Goal: Information Seeking & Learning: Learn about a topic

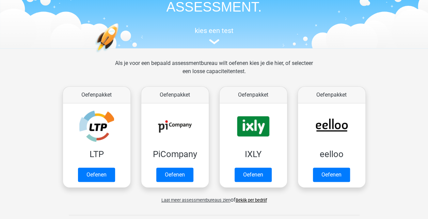
scroll to position [68, 0]
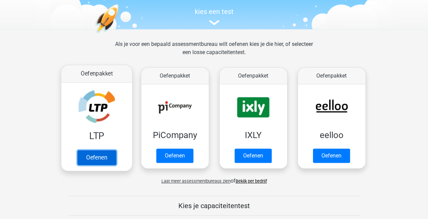
click at [94, 158] on link "Oefenen" at bounding box center [96, 157] width 39 height 15
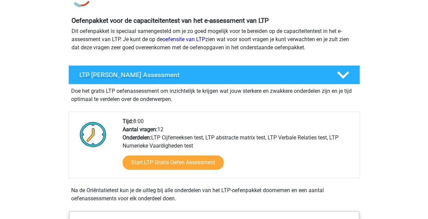
scroll to position [68, 0]
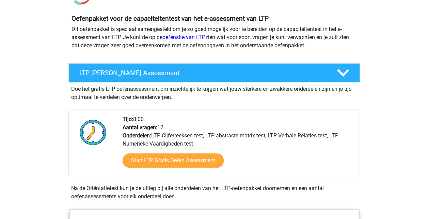
drag, startPoint x: 135, startPoint y: 127, endPoint x: 181, endPoint y: 127, distance: 46.3
click at [181, 127] on div "Tijd: 8:00 Aantal vragen: 12 Onderdelen: LTP Cijferreeksen test, LTP abstracte …" at bounding box center [238, 145] width 242 height 61
drag, startPoint x: 181, startPoint y: 127, endPoint x: 190, endPoint y: 135, distance: 11.8
click at [190, 135] on div "Tijd: 8:00 Aantal vragen: 12 Onderdelen: LTP Cijferreeksen test, LTP abstracte …" at bounding box center [238, 145] width 242 height 61
drag, startPoint x: 190, startPoint y: 135, endPoint x: 287, endPoint y: 136, distance: 97.4
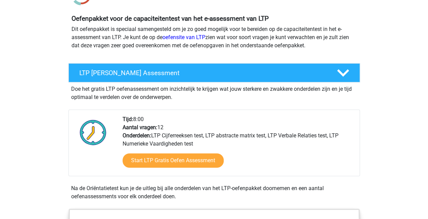
click at [287, 136] on div "Tijd: 8:00 Aantal vragen: 12 Onderdelen: LTP Cijferreeksen test, LTP abstracte …" at bounding box center [238, 145] width 242 height 61
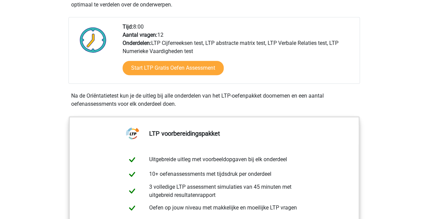
scroll to position [170, 0]
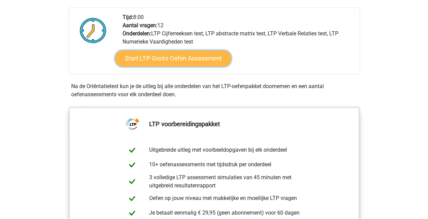
click at [186, 61] on link "Start LTP Gratis Oefen Assessment" at bounding box center [173, 58] width 116 height 16
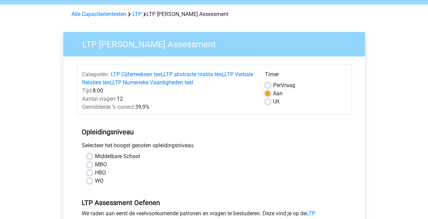
scroll to position [34, 0]
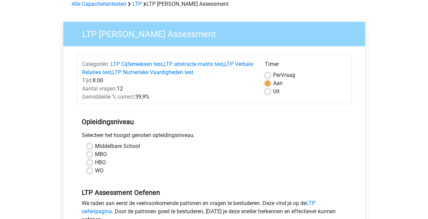
click at [98, 173] on label "WO" at bounding box center [99, 171] width 9 height 8
click at [92, 173] on input "WO" at bounding box center [89, 170] width 5 height 7
radio input "true"
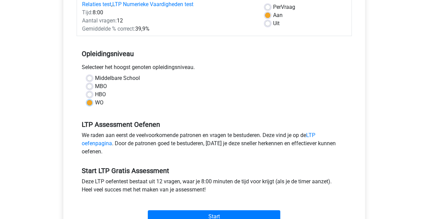
scroll to position [136, 0]
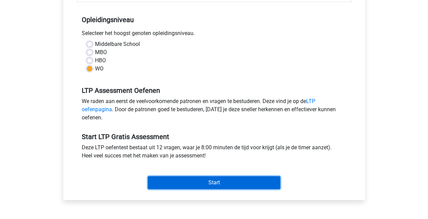
click at [212, 181] on input "Start" at bounding box center [214, 182] width 132 height 13
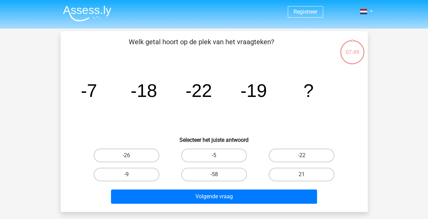
drag, startPoint x: 201, startPoint y: 42, endPoint x: 250, endPoint y: 42, distance: 49.7
click at [250, 42] on p "Welk getal hoort op de plek van het vraagteken?" at bounding box center [202, 47] width 260 height 20
drag, startPoint x: 250, startPoint y: 42, endPoint x: 193, endPoint y: 46, distance: 57.4
click at [193, 46] on p "Welk getal hoort op de plek van het vraagteken?" at bounding box center [202, 47] width 260 height 20
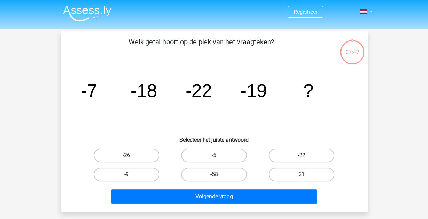
drag, startPoint x: 193, startPoint y: 46, endPoint x: 250, endPoint y: 48, distance: 57.2
click at [250, 48] on p "Welk getal hoort op de plek van het vraagteken?" at bounding box center [202, 47] width 260 height 20
click at [146, 157] on label "-26" at bounding box center [127, 156] width 66 height 14
click at [131, 157] on input "-26" at bounding box center [128, 158] width 4 height 4
radio input "true"
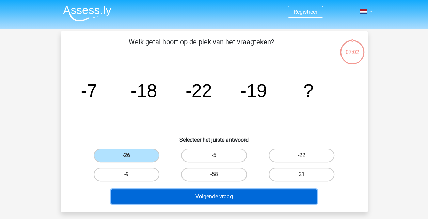
click at [213, 198] on button "Volgende vraag" at bounding box center [214, 197] width 206 height 14
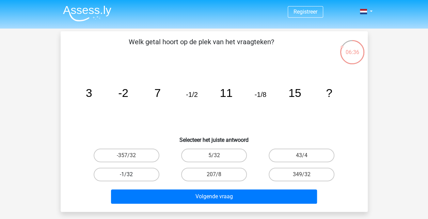
click at [143, 170] on label "-1/32" at bounding box center [127, 175] width 66 height 14
click at [131, 175] on input "-1/32" at bounding box center [128, 177] width 4 height 4
radio input "true"
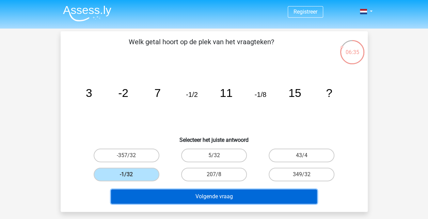
click at [190, 195] on button "Volgende vraag" at bounding box center [214, 197] width 206 height 14
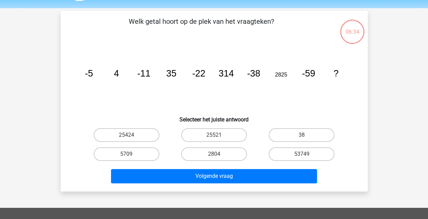
scroll to position [31, 0]
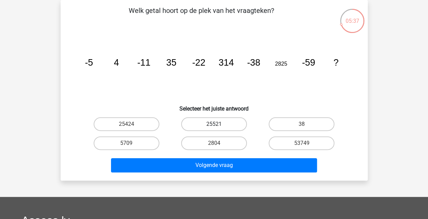
click at [222, 126] on label "25521" at bounding box center [214, 124] width 66 height 14
click at [218, 126] on input "25521" at bounding box center [216, 126] width 4 height 4
radio input "true"
click at [145, 125] on label "25424" at bounding box center [127, 124] width 66 height 14
click at [131, 125] on input "25424" at bounding box center [128, 126] width 4 height 4
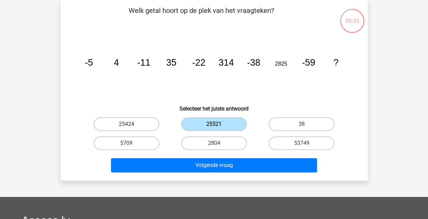
radio input "true"
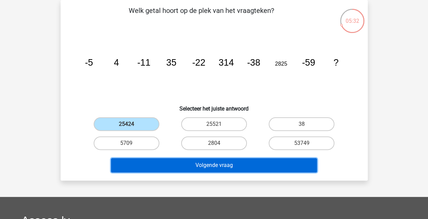
click at [226, 166] on button "Volgende vraag" at bounding box center [214, 165] width 206 height 14
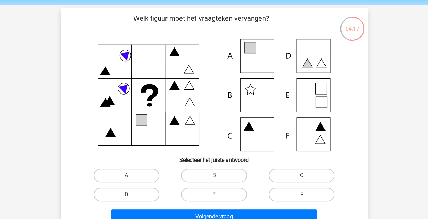
scroll to position [34, 0]
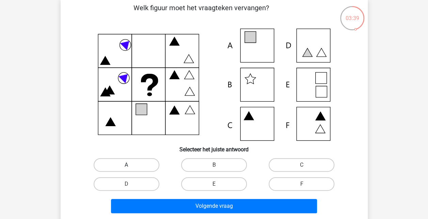
click at [132, 162] on label "A" at bounding box center [127, 165] width 66 height 14
click at [131, 165] on input "A" at bounding box center [128, 167] width 4 height 4
radio input "true"
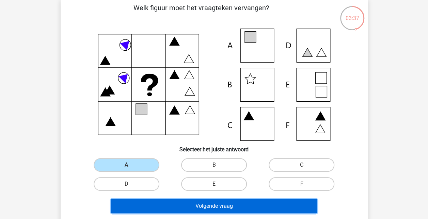
click at [211, 207] on button "Volgende vraag" at bounding box center [214, 206] width 206 height 14
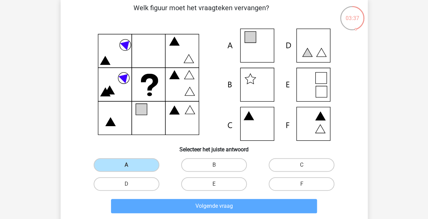
scroll to position [31, 0]
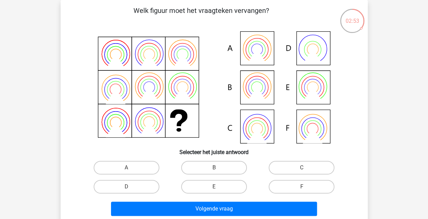
click at [217, 191] on input "E" at bounding box center [216, 189] width 4 height 4
radio input "true"
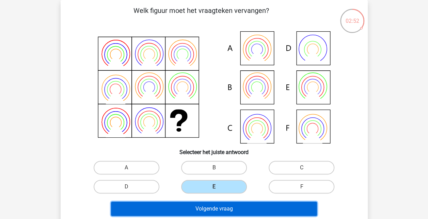
click at [232, 206] on button "Volgende vraag" at bounding box center [214, 209] width 206 height 14
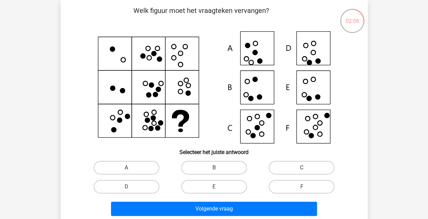
click at [284, 168] on label "C" at bounding box center [302, 168] width 66 height 14
click at [302, 168] on input "C" at bounding box center [304, 170] width 4 height 4
radio input "true"
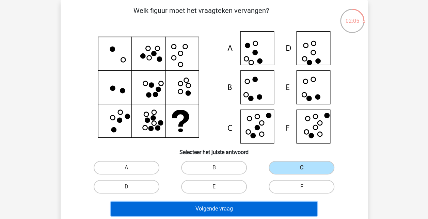
click at [283, 211] on button "Volgende vraag" at bounding box center [214, 209] width 206 height 14
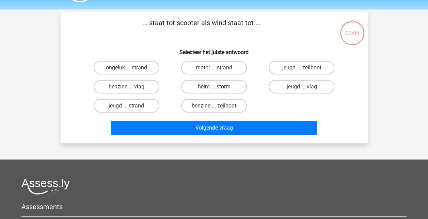
scroll to position [0, 0]
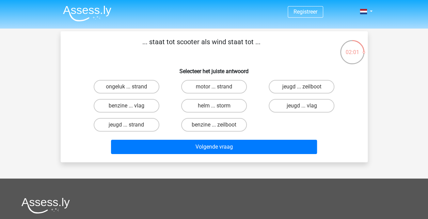
drag, startPoint x: 161, startPoint y: 39, endPoint x: 251, endPoint y: 42, distance: 90.0
click at [251, 42] on p "... staat tot scooter als wind staat tot ..." at bounding box center [202, 47] width 260 height 20
drag, startPoint x: 251, startPoint y: 42, endPoint x: 232, endPoint y: 50, distance: 20.9
click at [233, 50] on p "... staat tot scooter als wind staat tot ..." at bounding box center [202, 47] width 260 height 20
click at [261, 45] on p "... staat tot scooter als wind staat tot ..." at bounding box center [202, 47] width 260 height 20
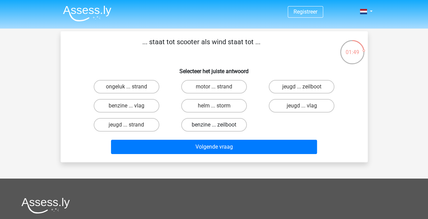
click at [234, 124] on label "benzine ... zeilboot" at bounding box center [214, 125] width 66 height 14
click at [218, 125] on input "benzine ... zeilboot" at bounding box center [216, 127] width 4 height 4
radio input "true"
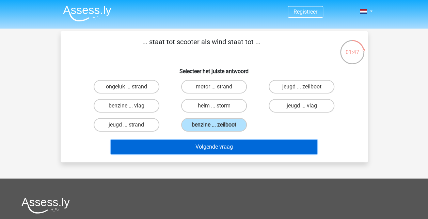
click at [242, 151] on button "Volgende vraag" at bounding box center [214, 147] width 206 height 14
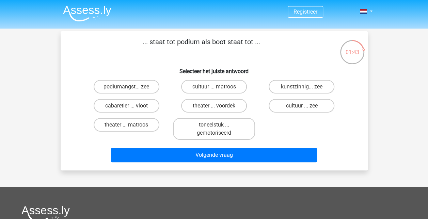
drag, startPoint x: 174, startPoint y: 41, endPoint x: 246, endPoint y: 40, distance: 71.9
click at [246, 40] on p "... staat tot podium als boot staat tot ..." at bounding box center [202, 47] width 260 height 20
drag, startPoint x: 246, startPoint y: 40, endPoint x: 226, endPoint y: 55, distance: 25.3
click at [227, 54] on p "... staat tot podium als boot staat tot ..." at bounding box center [202, 47] width 260 height 20
click at [153, 52] on p "... staat tot podium als boot staat tot ..." at bounding box center [202, 47] width 260 height 20
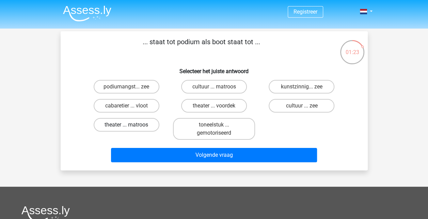
click at [141, 125] on label "theater ... matroos" at bounding box center [127, 125] width 66 height 14
click at [131, 125] on input "theater ... matroos" at bounding box center [128, 127] width 4 height 4
radio input "true"
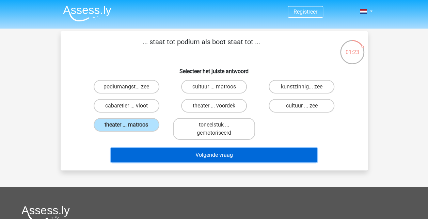
click at [183, 150] on button "Volgende vraag" at bounding box center [214, 155] width 206 height 14
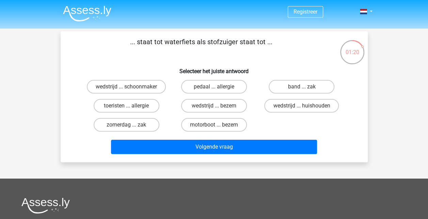
drag, startPoint x: 171, startPoint y: 40, endPoint x: 192, endPoint y: 39, distance: 21.5
click at [192, 39] on p "... staat tot waterfiets als stofzuiger staat tot ..." at bounding box center [202, 47] width 260 height 20
drag, startPoint x: 192, startPoint y: 39, endPoint x: 146, endPoint y: 41, distance: 46.0
click at [146, 40] on p "... staat tot waterfiets als stofzuiger staat tot ..." at bounding box center [202, 47] width 260 height 20
click at [218, 124] on label "motorboot ... bezem" at bounding box center [214, 125] width 66 height 14
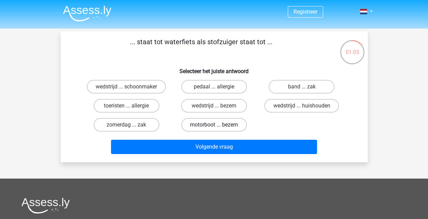
click at [218, 125] on input "motorboot ... bezem" at bounding box center [216, 127] width 4 height 4
radio input "true"
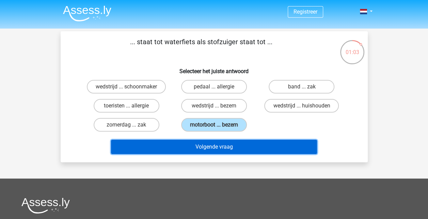
click at [229, 146] on button "Volgende vraag" at bounding box center [214, 147] width 206 height 14
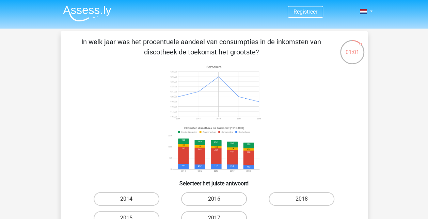
drag, startPoint x: 136, startPoint y: 41, endPoint x: 294, endPoint y: 40, distance: 157.4
click at [294, 40] on p "In welk jaar was het procentuele aandeel van consumpties in de inkomsten van di…" at bounding box center [202, 47] width 260 height 20
drag, startPoint x: 294, startPoint y: 40, endPoint x: 236, endPoint y: 46, distance: 57.6
click at [241, 46] on p "In welk jaar was het procentuele aandeel van consumpties in de inkomsten van di…" at bounding box center [202, 47] width 260 height 20
click at [221, 47] on p "In welk jaar was het procentuele aandeel van consumpties in de inkomsten van di…" at bounding box center [202, 47] width 260 height 20
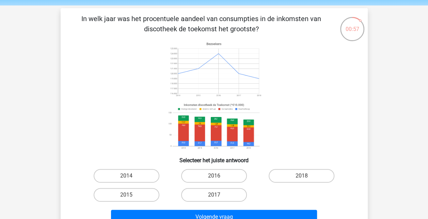
scroll to position [34, 0]
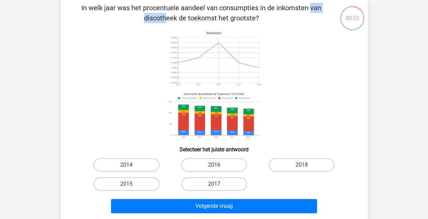
drag, startPoint x: 173, startPoint y: 13, endPoint x: 200, endPoint y: 13, distance: 26.6
click at [200, 13] on p "In welk jaar was het procentuele aandeel van consumpties in de inkomsten van di…" at bounding box center [202, 13] width 260 height 20
drag, startPoint x: 200, startPoint y: 13, endPoint x: 173, endPoint y: 21, distance: 27.8
click at [174, 21] on p "In welk jaar was het procentuele aandeel van consumpties in de inkomsten van di…" at bounding box center [202, 13] width 260 height 20
drag, startPoint x: 177, startPoint y: 7, endPoint x: 251, endPoint y: 9, distance: 73.2
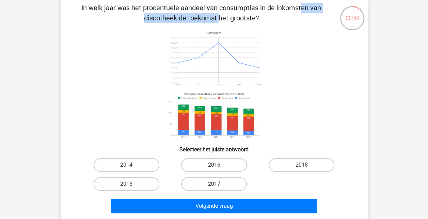
click at [251, 9] on p "In welk jaar was het procentuele aandeel van consumpties in de inkomsten van di…" at bounding box center [202, 13] width 260 height 20
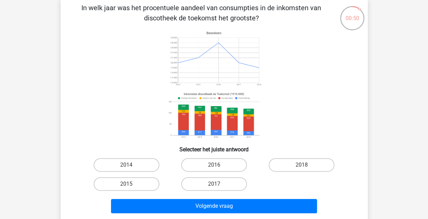
drag, startPoint x: 251, startPoint y: 9, endPoint x: 209, endPoint y: 14, distance: 41.9
click at [209, 14] on p "In welk jaar was het procentuele aandeel van consumpties in de inkomsten van di…" at bounding box center [202, 13] width 260 height 20
drag, startPoint x: 185, startPoint y: 9, endPoint x: 301, endPoint y: 9, distance: 116.1
click at [301, 9] on p "In welk jaar was het procentuele aandeel van consumpties in de inkomsten van di…" at bounding box center [202, 13] width 260 height 20
drag, startPoint x: 301, startPoint y: 9, endPoint x: 245, endPoint y: 17, distance: 56.7
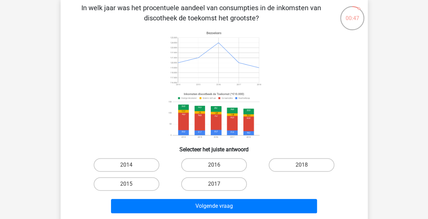
click at [245, 17] on p "In welk jaar was het procentuele aandeel van consumpties in de inkomsten van di…" at bounding box center [202, 13] width 260 height 20
drag, startPoint x: 164, startPoint y: 18, endPoint x: 226, endPoint y: 16, distance: 62.0
click at [226, 16] on p "In welk jaar was het procentuele aandeel van consumpties in de inkomsten van di…" at bounding box center [202, 13] width 260 height 20
click at [144, 172] on label "2014" at bounding box center [127, 165] width 66 height 14
click at [131, 170] on input "2014" at bounding box center [128, 167] width 4 height 4
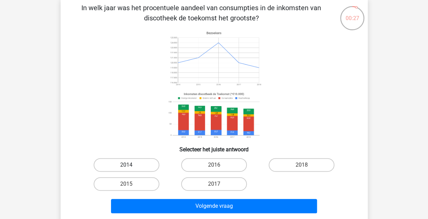
radio input "true"
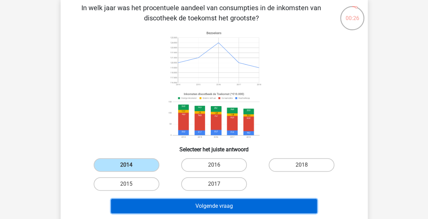
click at [213, 205] on button "Volgende vraag" at bounding box center [214, 206] width 206 height 14
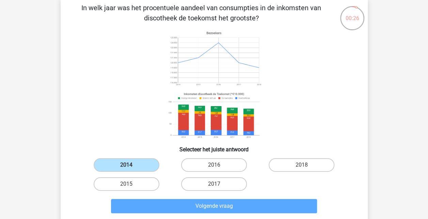
scroll to position [31, 0]
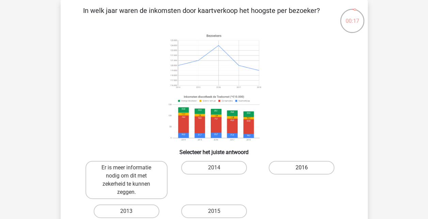
click at [276, 165] on label "2016" at bounding box center [302, 168] width 66 height 14
click at [302, 168] on input "2016" at bounding box center [304, 170] width 4 height 4
radio input "true"
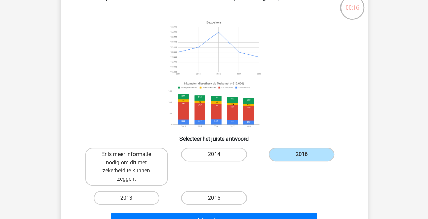
scroll to position [65, 0]
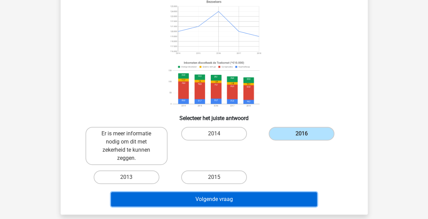
click at [235, 199] on button "Volgende vraag" at bounding box center [214, 199] width 206 height 14
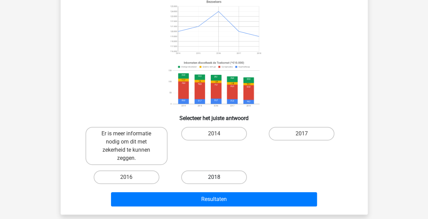
click at [231, 179] on label "2018" at bounding box center [214, 178] width 66 height 14
click at [218, 179] on input "2018" at bounding box center [216, 179] width 4 height 4
radio input "true"
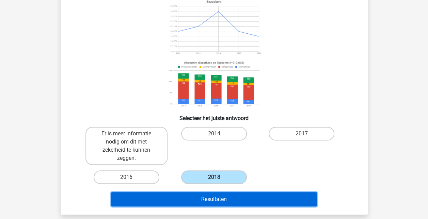
click at [243, 200] on button "Resultaten" at bounding box center [214, 199] width 206 height 14
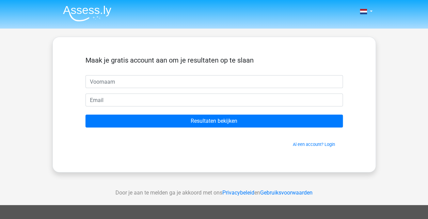
click at [155, 84] on input "text" at bounding box center [213, 81] width 257 height 13
type input "Rik"
click at [146, 138] on div "Al een account? Login" at bounding box center [213, 140] width 257 height 15
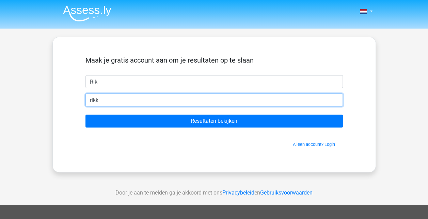
click at [136, 99] on input "rikk" at bounding box center [213, 100] width 257 height 13
type input "[EMAIL_ADDRESS][DOMAIN_NAME]"
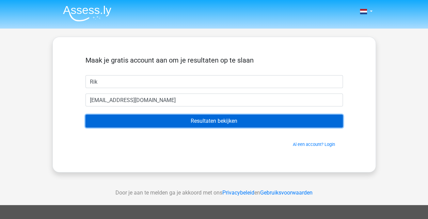
click at [186, 118] on input "Resultaten bekijken" at bounding box center [213, 121] width 257 height 13
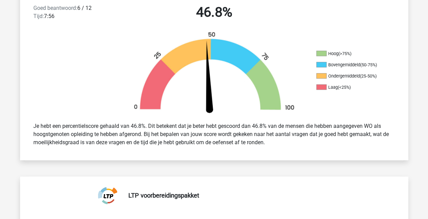
scroll to position [204, 0]
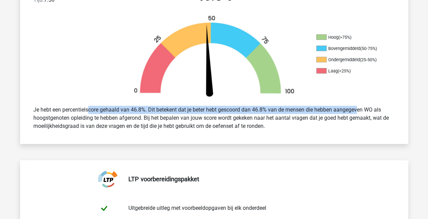
drag, startPoint x: 69, startPoint y: 109, endPoint x: 335, endPoint y: 108, distance: 266.3
click at [335, 108] on div "Je hebt een percentielscore gehaald van 46.8%. Dit betekent dat je beter hebt g…" at bounding box center [214, 118] width 372 height 30
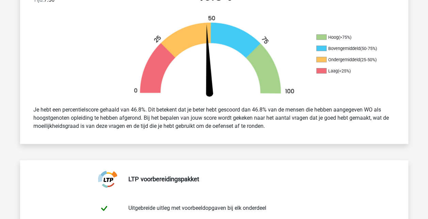
drag, startPoint x: 335, startPoint y: 108, endPoint x: 340, endPoint y: 119, distance: 11.9
click at [339, 118] on div "Je hebt een percentielscore gehaald van 46.8%. Dit betekent dat je beter hebt g…" at bounding box center [214, 118] width 372 height 30
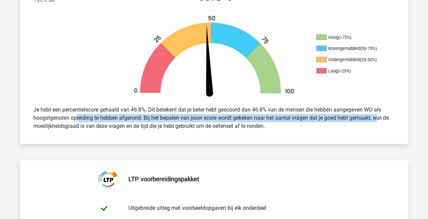
drag, startPoint x: 355, startPoint y: 118, endPoint x: 55, endPoint y: 120, distance: 299.7
click at [55, 120] on div "Je hebt een percentielscore gehaald van 46.8%. Dit betekent dat je beter hebt g…" at bounding box center [214, 118] width 372 height 30
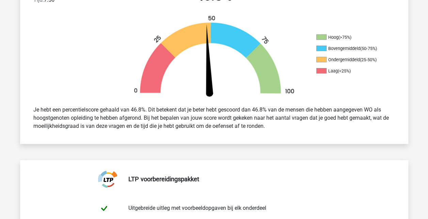
drag, startPoint x: 55, startPoint y: 120, endPoint x: 91, endPoint y: 126, distance: 36.2
click at [91, 125] on div "Je hebt een percentielscore gehaald van 46.8%. Dit betekent dat je beter hebt g…" at bounding box center [214, 118] width 372 height 30
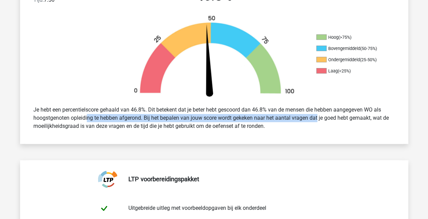
drag, startPoint x: 68, startPoint y: 118, endPoint x: 296, endPoint y: 121, distance: 227.5
click at [296, 121] on div "Je hebt een percentielscore gehaald van 46.8%. Dit betekent dat je beter hebt g…" at bounding box center [214, 118] width 372 height 30
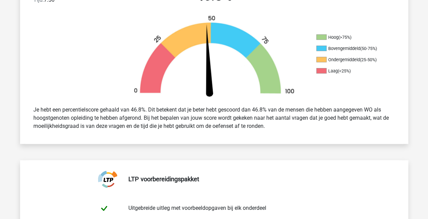
drag, startPoint x: 296, startPoint y: 121, endPoint x: 275, endPoint y: 127, distance: 21.8
click at [275, 127] on div "Je hebt een percentielscore gehaald van 46.8%. Dit betekent dat je beter hebt g…" at bounding box center [214, 118] width 372 height 30
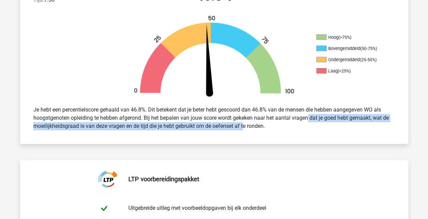
drag, startPoint x: 225, startPoint y: 125, endPoint x: 288, endPoint y: 121, distance: 63.5
click at [288, 121] on div "Je hebt een percentielscore gehaald van 46.8%. Dit betekent dat je beter hebt g…" at bounding box center [214, 118] width 372 height 30
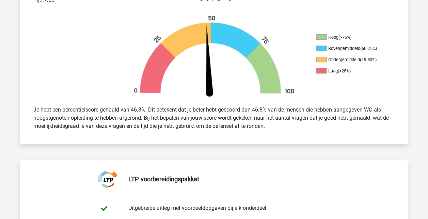
drag, startPoint x: 288, startPoint y: 121, endPoint x: 247, endPoint y: 119, distance: 40.9
click at [250, 119] on div "Je hebt een percentielscore gehaald van 46.8%. Dit betekent dat je beter hebt g…" at bounding box center [214, 118] width 372 height 30
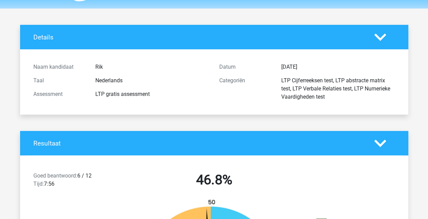
scroll to position [0, 0]
